Goal: Find specific page/section: Find specific page/section

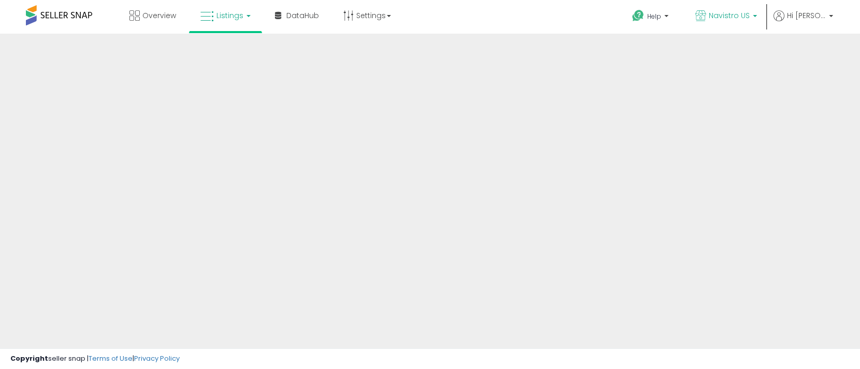
click at [750, 16] on span "Navistro US" at bounding box center [729, 15] width 41 height 10
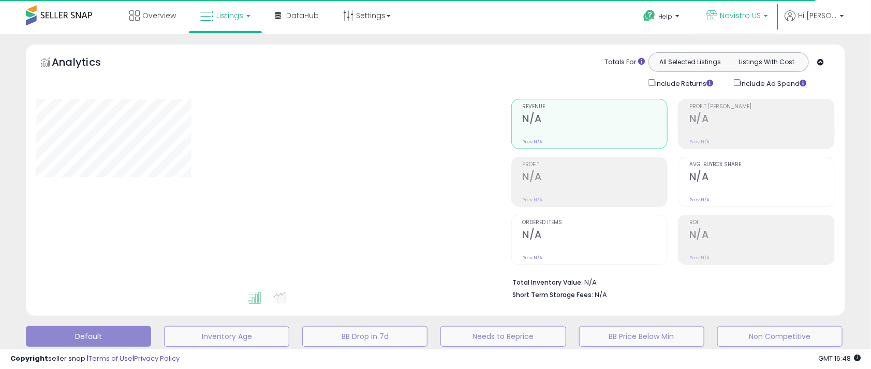
click at [768, 16] on b at bounding box center [766, 18] width 4 height 7
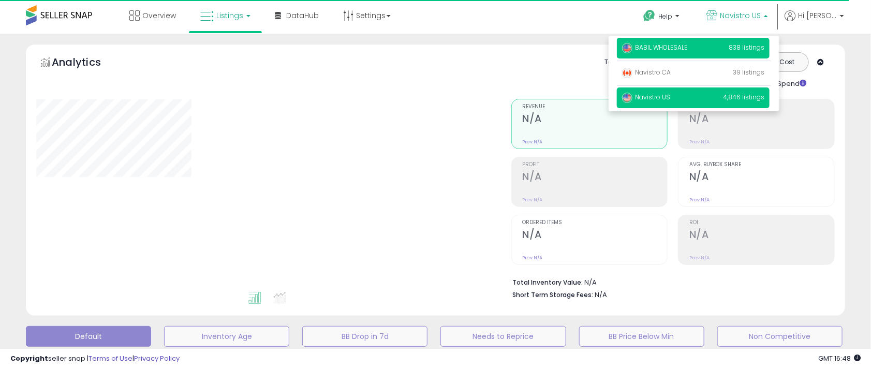
click at [717, 46] on p "BABIL WHOLESALE 838 listings" at bounding box center [693, 48] width 153 height 21
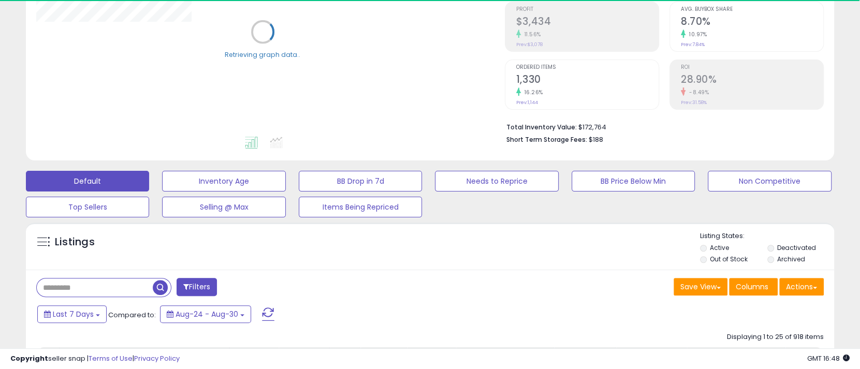
scroll to position [259, 0]
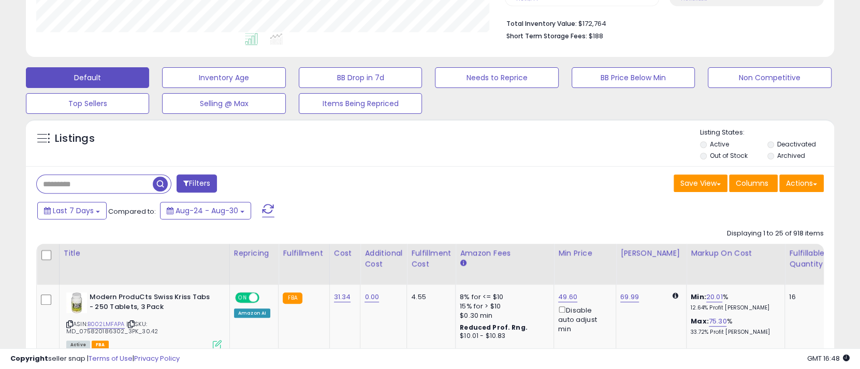
click at [100, 185] on input "text" at bounding box center [95, 184] width 116 height 18
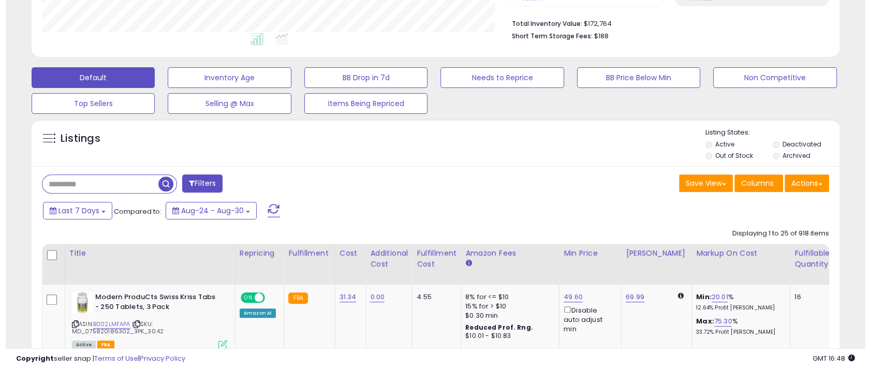
scroll to position [212, 468]
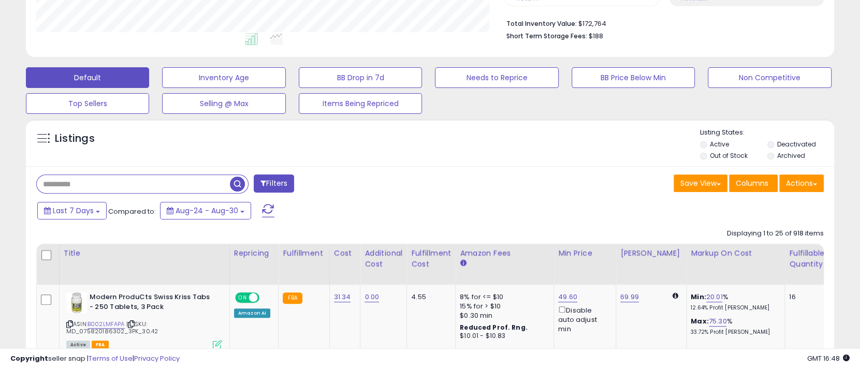
paste input "**********"
type input "**********"
click at [237, 186] on span "button" at bounding box center [237, 184] width 15 height 15
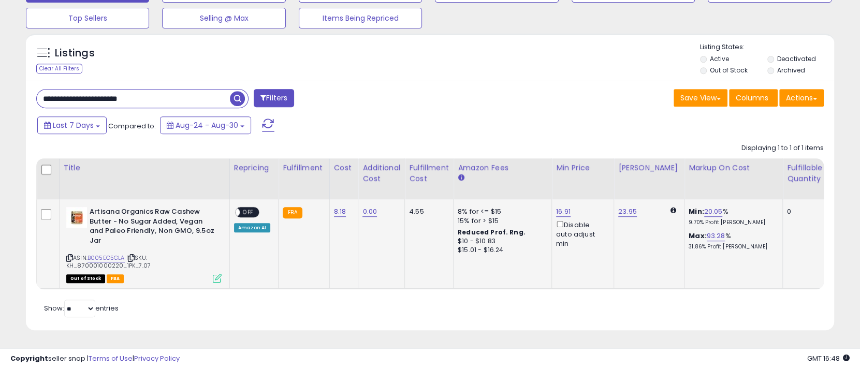
click at [68, 255] on icon at bounding box center [69, 258] width 7 height 6
click at [69, 255] on icon at bounding box center [69, 258] width 7 height 6
click at [134, 255] on icon at bounding box center [131, 258] width 7 height 6
click at [69, 255] on icon at bounding box center [69, 258] width 7 height 6
